Goal: Information Seeking & Learning: Find specific fact

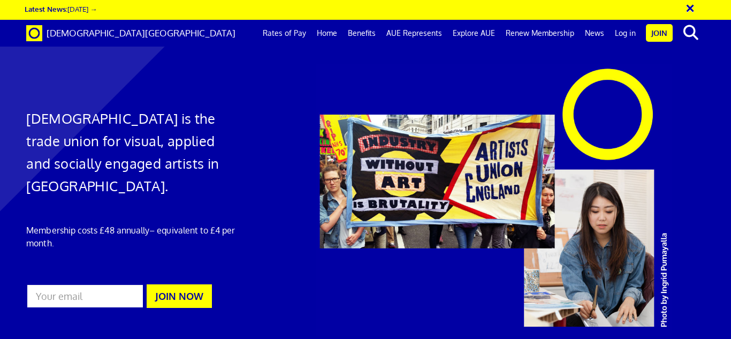
scroll to position [0, 4]
click at [14, 91] on div at bounding box center [365, 209] width 731 height 397
click at [286, 32] on link "Rates of Pay" at bounding box center [284, 33] width 54 height 27
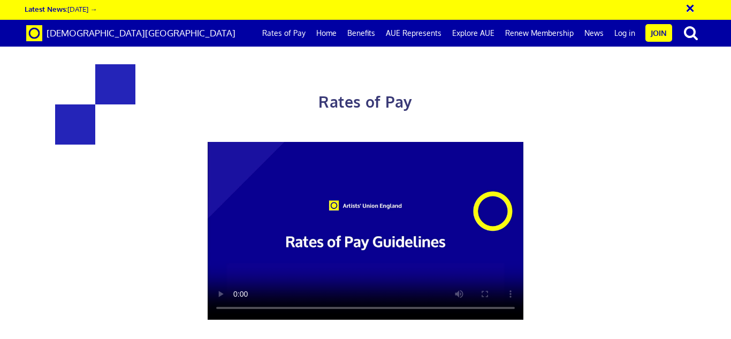
scroll to position [0, 4]
click at [693, 134] on div "Rates of Pay This page is designed to help artists and their employers to deter…" at bounding box center [365, 271] width 747 height 521
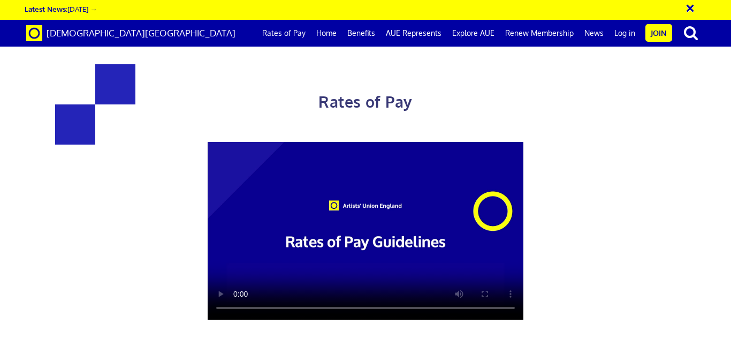
scroll to position [428, 0]
